Goal: Information Seeking & Learning: Learn about a topic

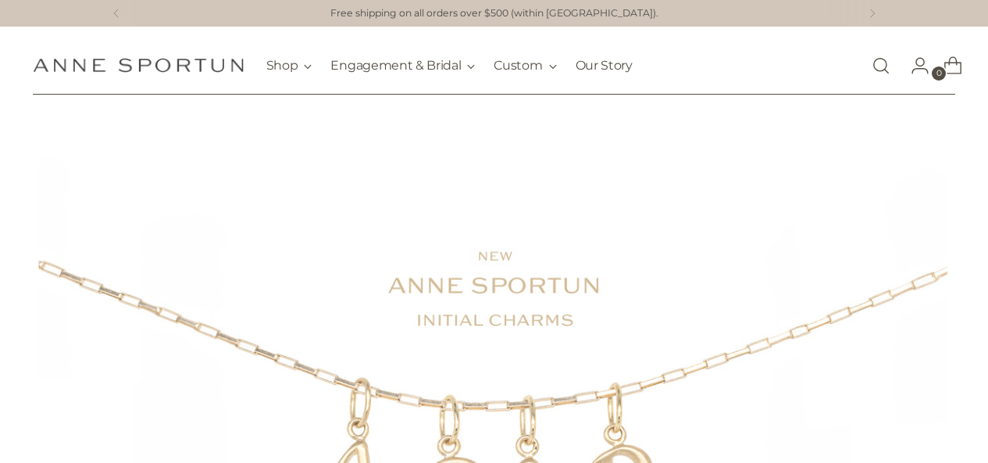
click at [889, 65] on link "Open search modal" at bounding box center [881, 65] width 31 height 31
click at [115, 9] on icon at bounding box center [116, 13] width 19 height 9
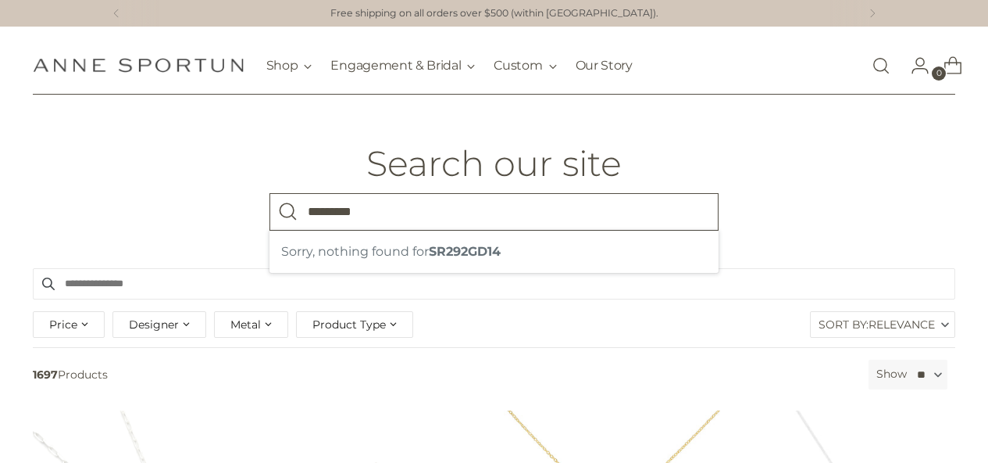
type input "*********"
click at [270, 193] on button "Search" at bounding box center [289, 212] width 38 height 38
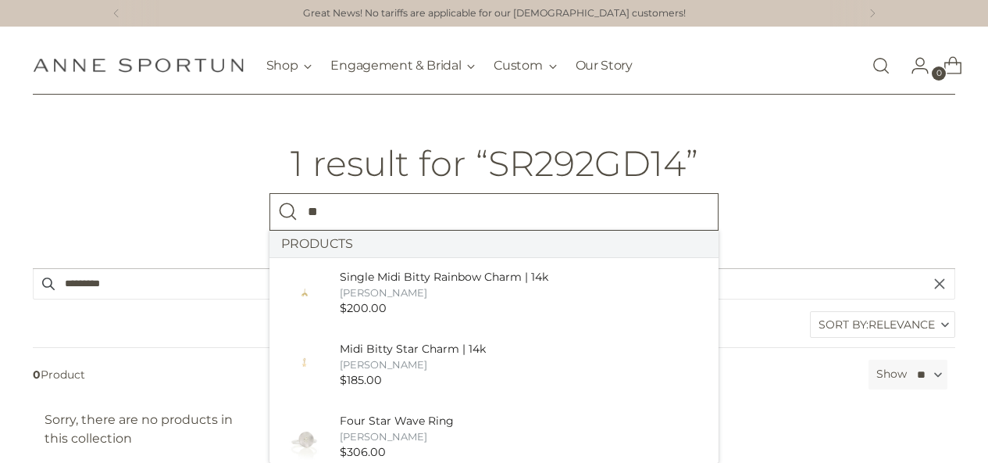
type input "**"
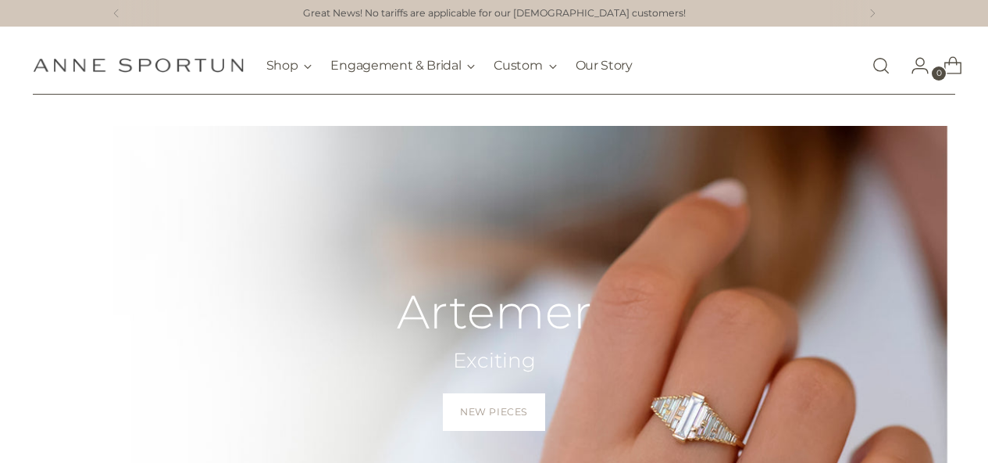
click at [706, 410] on link "/collections/artemer" at bounding box center [494, 381] width 988 height 510
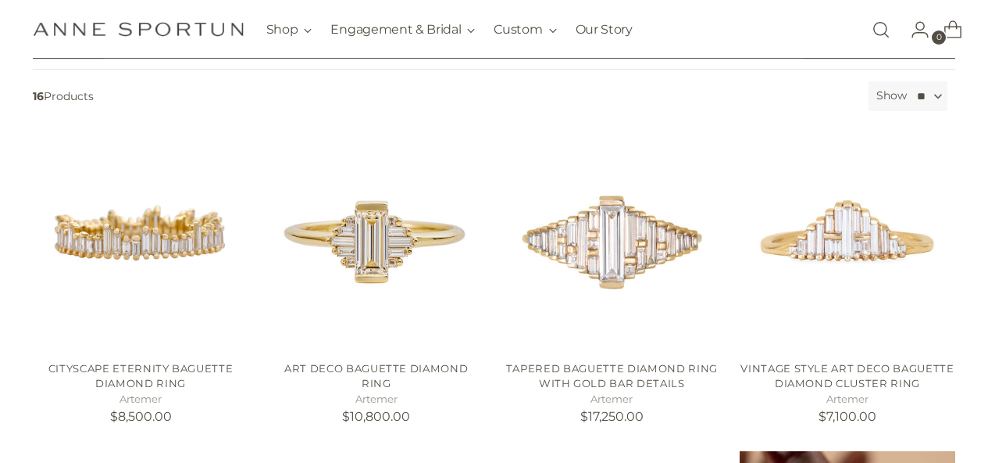
scroll to position [252, 0]
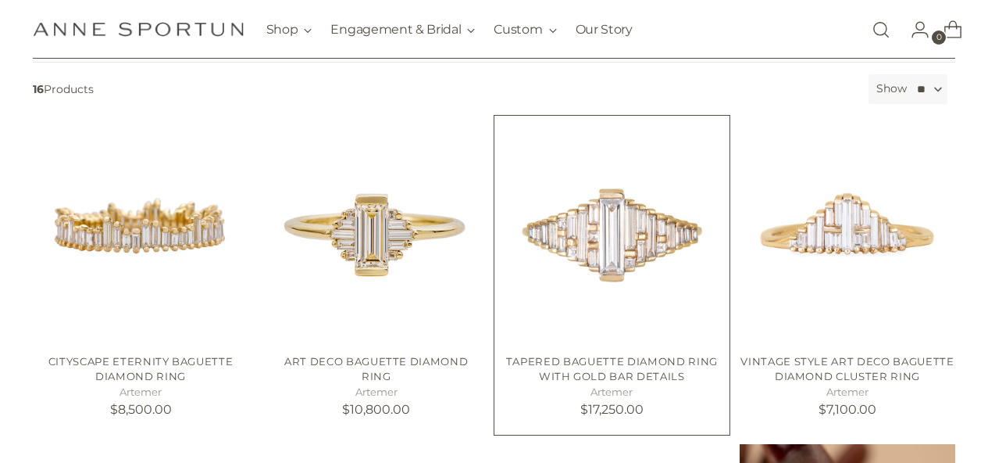
click at [0, 0] on img "Tapered Baguette Diamond Ring with Gold Bar Details" at bounding box center [0, 0] width 0 height 0
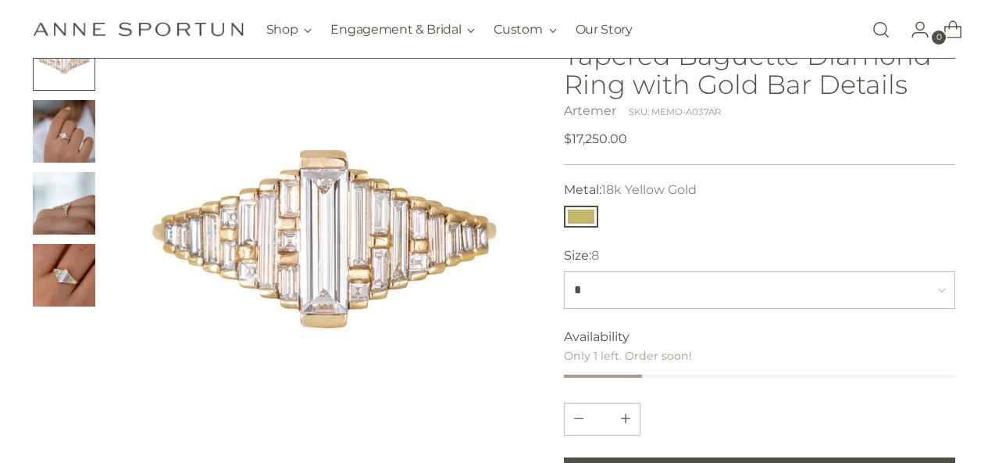
scroll to position [127, 0]
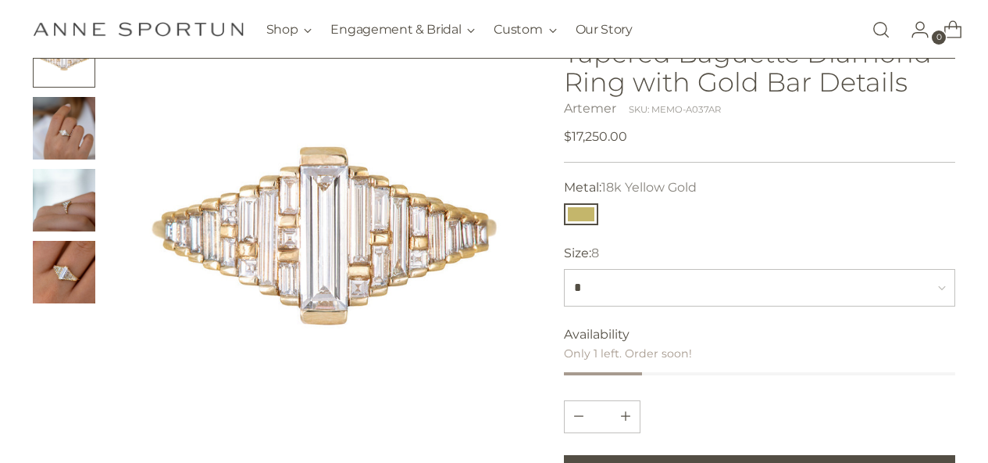
click at [67, 205] on img "Change image to image 3" at bounding box center [64, 200] width 63 height 63
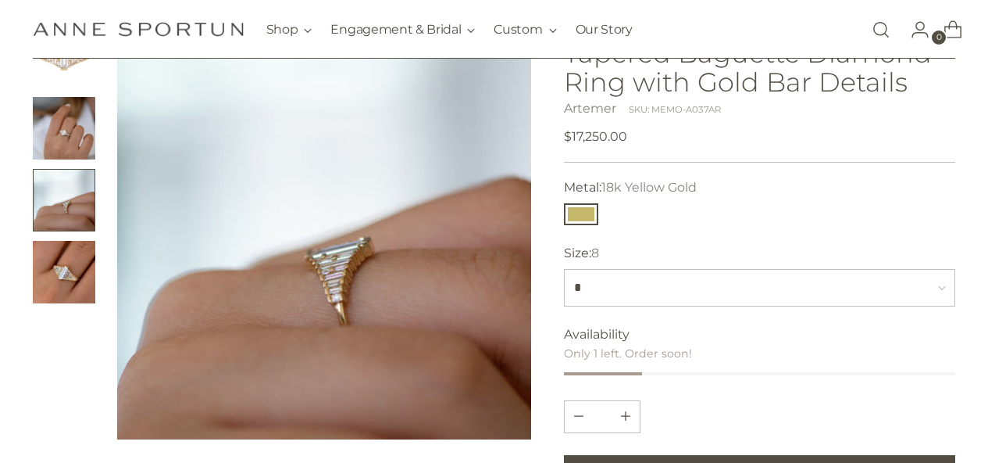
click at [57, 262] on img "Change image to image 4" at bounding box center [64, 272] width 63 height 63
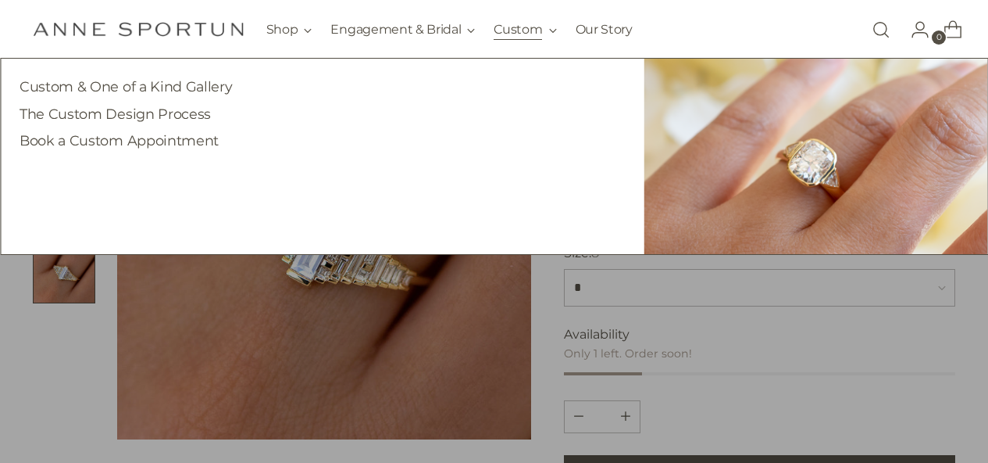
click at [514, 36] on button "Custom" at bounding box center [525, 30] width 63 height 34
click at [513, 32] on button "Custom" at bounding box center [525, 30] width 63 height 34
click at [509, 27] on button "Custom" at bounding box center [525, 30] width 63 height 34
click at [101, 88] on link "Custom & One of a Kind Gallery" at bounding box center [126, 86] width 213 height 16
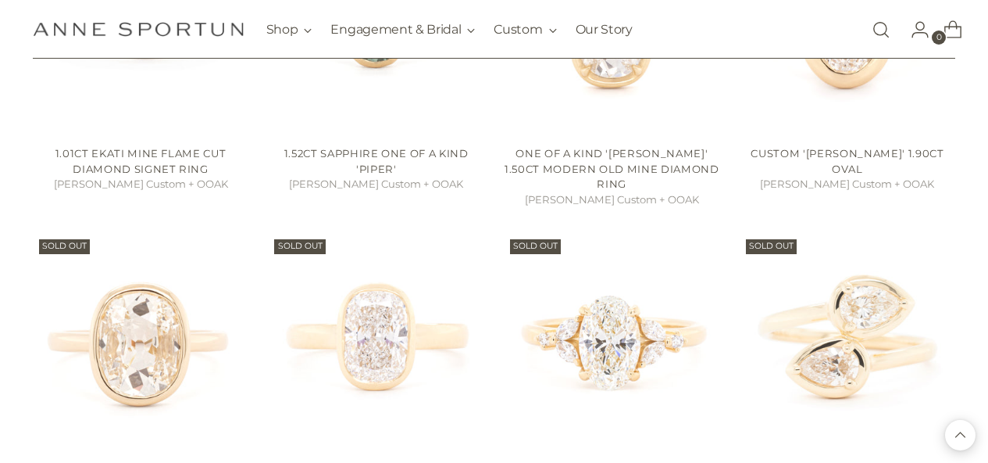
scroll to position [1134, 0]
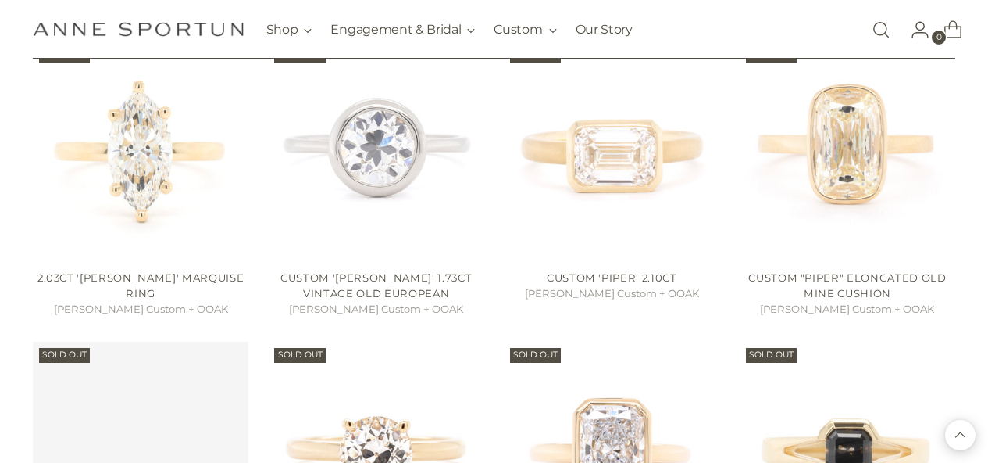
scroll to position [2398, 0]
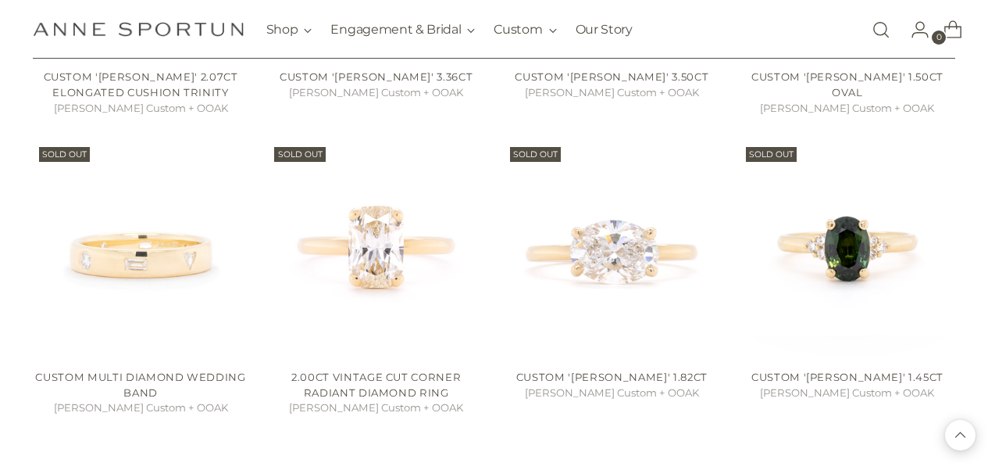
scroll to position [3651, 0]
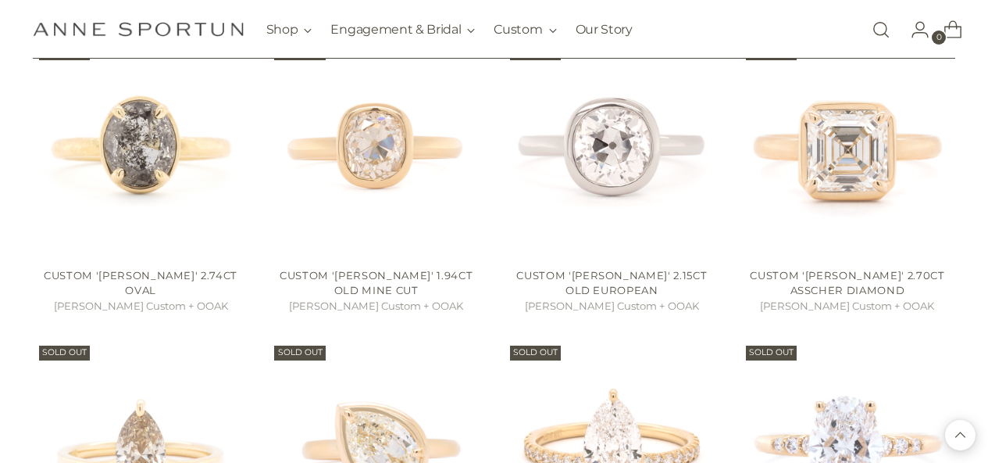
scroll to position [4768, 0]
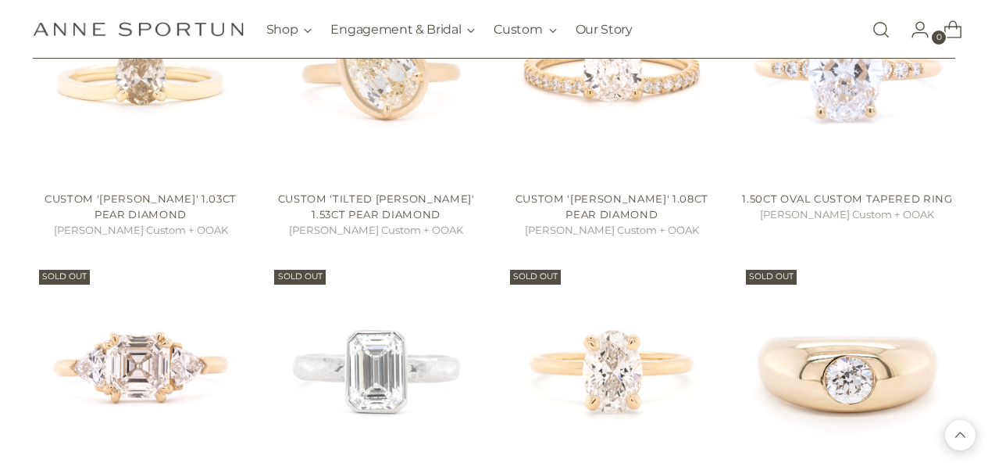
scroll to position [5049, 0]
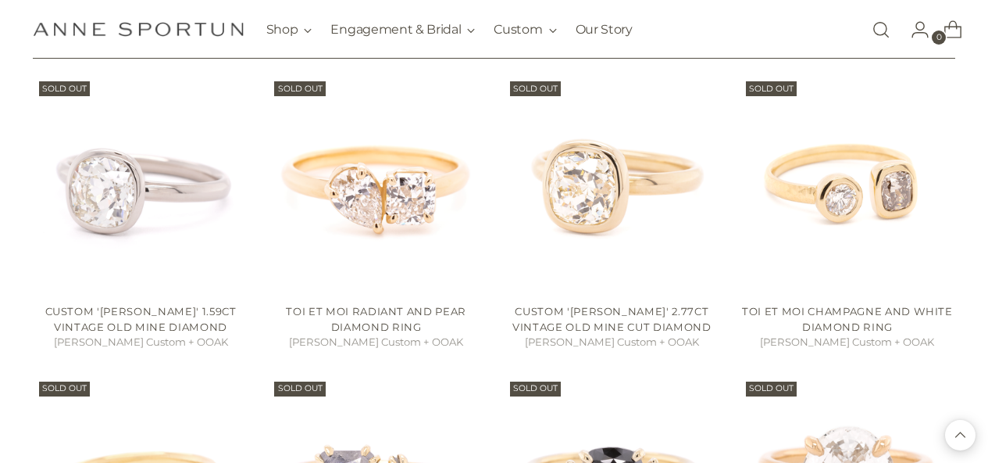
scroll to position [7201, 0]
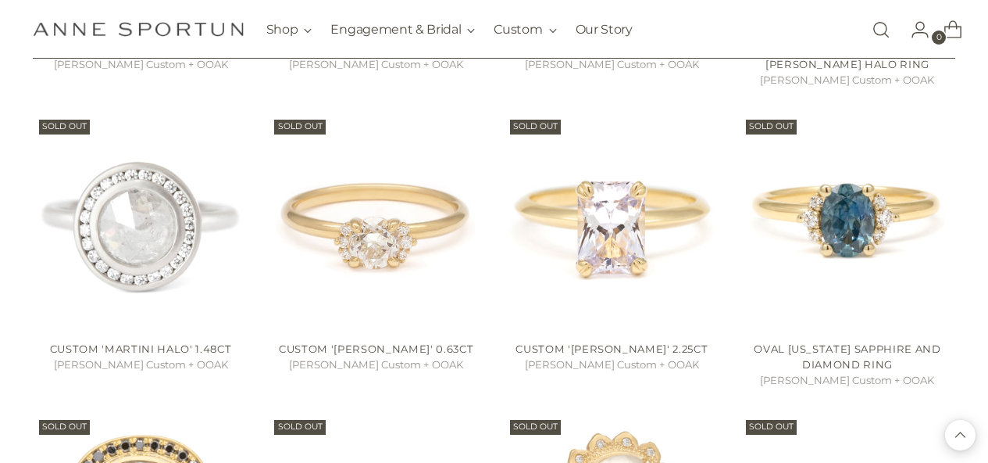
scroll to position [8309, 0]
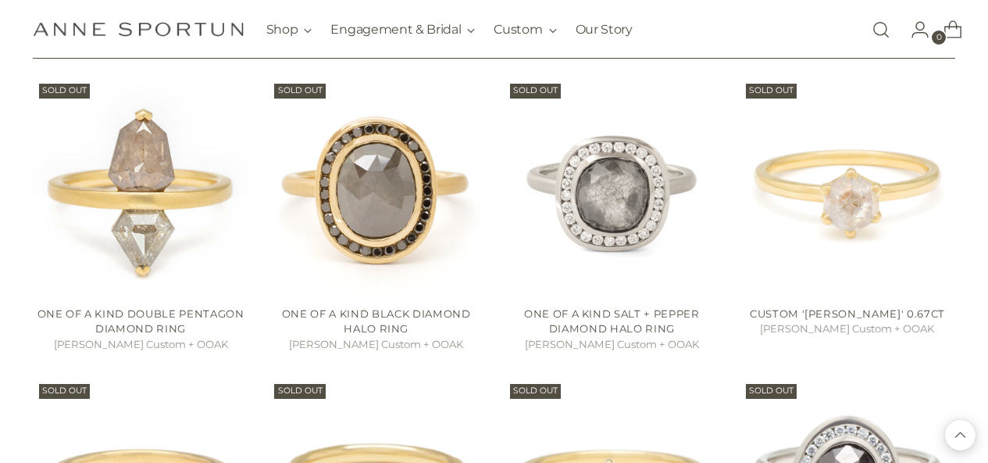
scroll to position [9449, 0]
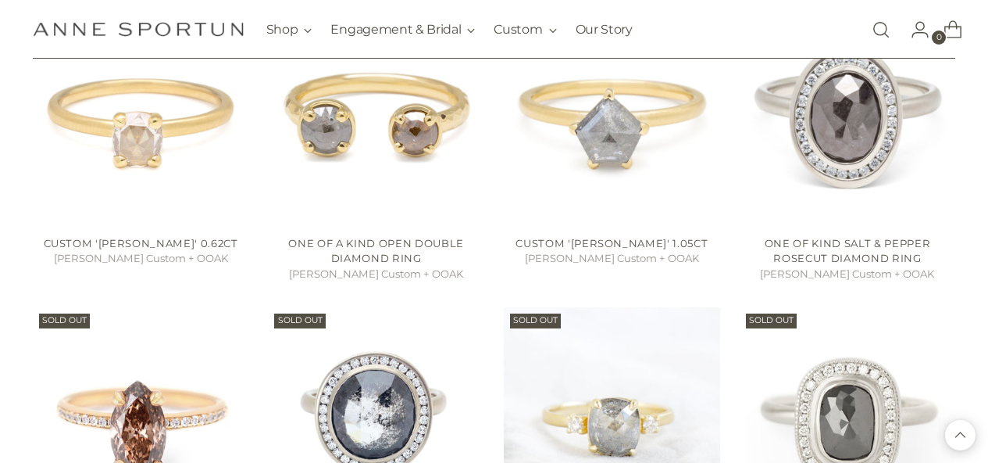
scroll to position [9595, 0]
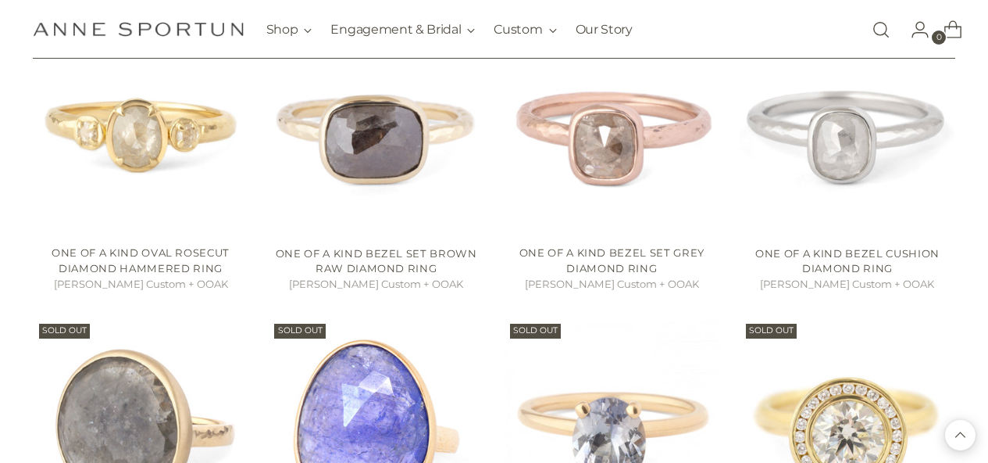
scroll to position [11919, 0]
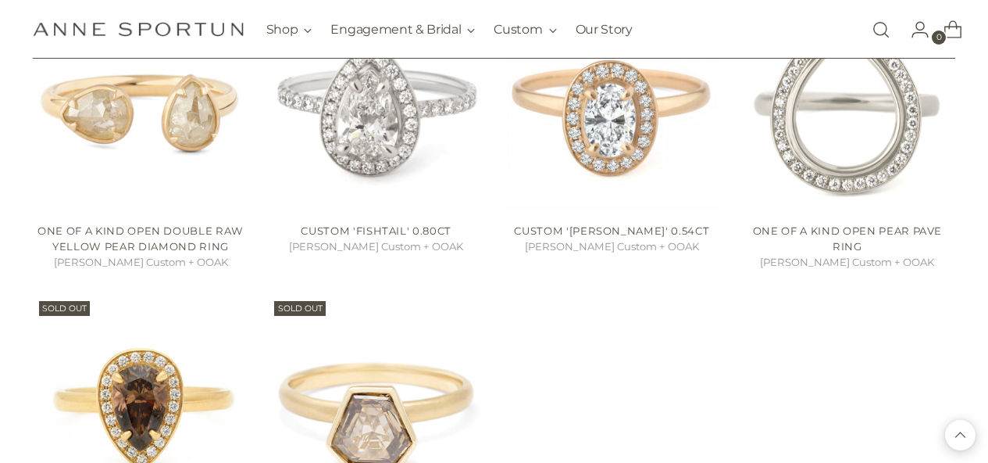
scroll to position [12541, 0]
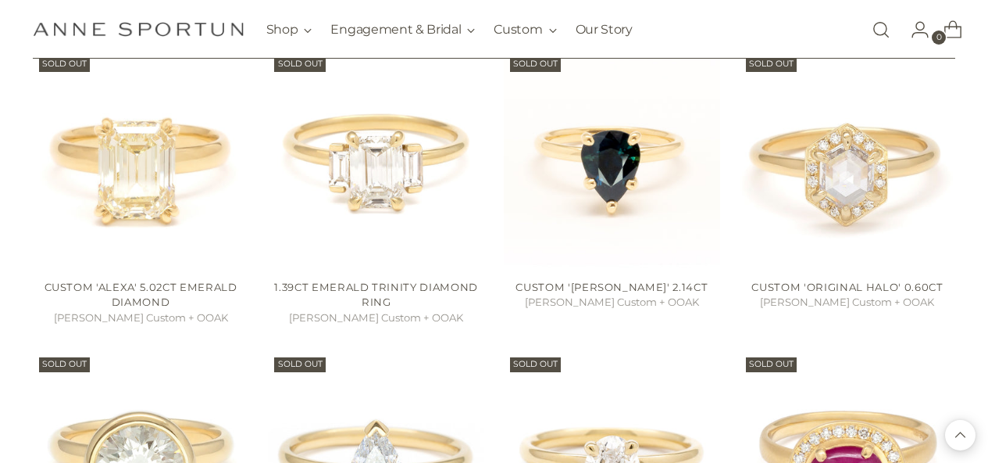
scroll to position [7519, 0]
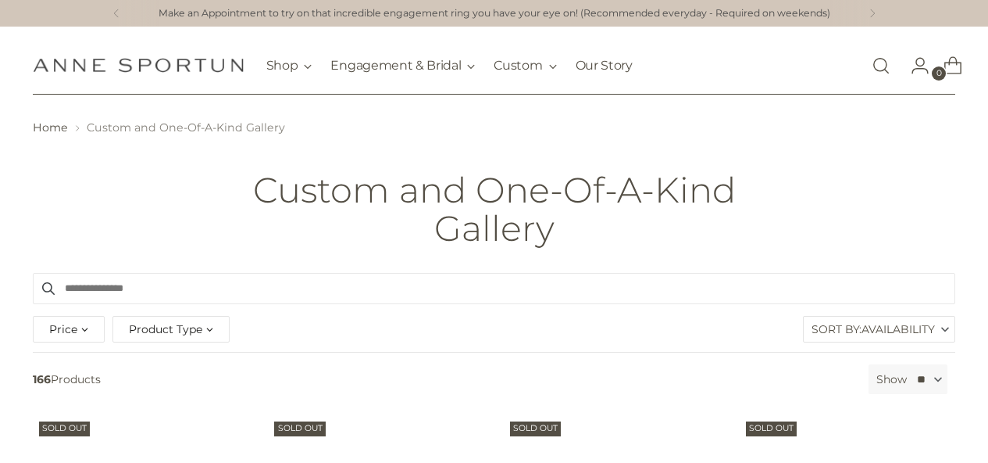
click at [888, 68] on link "Open search modal" at bounding box center [881, 65] width 31 height 31
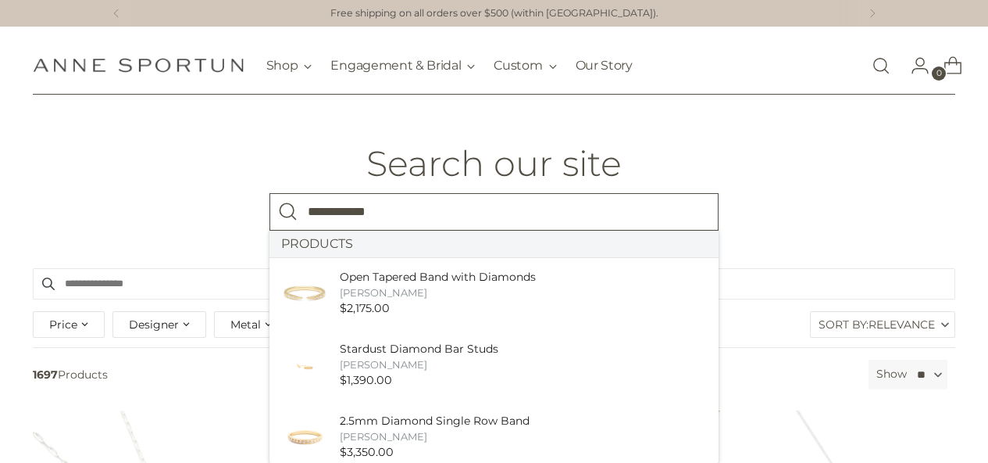
type input "**********"
